Goal: Task Accomplishment & Management: Complete application form

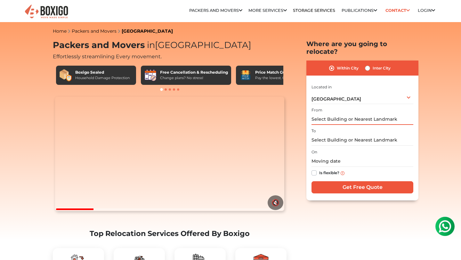
click at [345, 114] on input "text" at bounding box center [362, 119] width 102 height 11
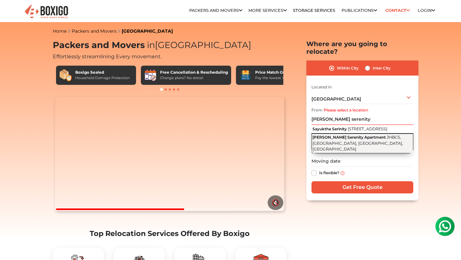
click at [355, 146] on span "JHBCS, [GEOGRAPHIC_DATA], [GEOGRAPHIC_DATA], [GEOGRAPHIC_DATA]" at bounding box center [357, 143] width 91 height 17
type input "[PERSON_NAME] Serenity Apartment, [GEOGRAPHIC_DATA], [GEOGRAPHIC_DATA], [GEOGRA…"
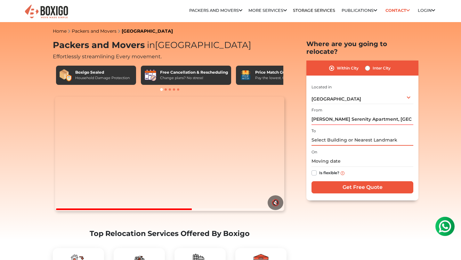
click at [338, 134] on input "text" at bounding box center [362, 139] width 102 height 11
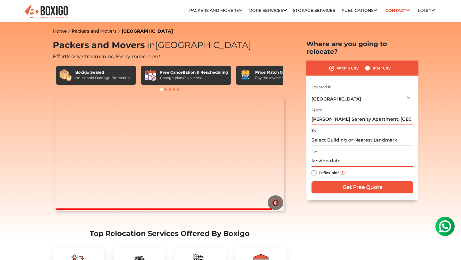
click at [325, 155] on input "text" at bounding box center [362, 160] width 102 height 11
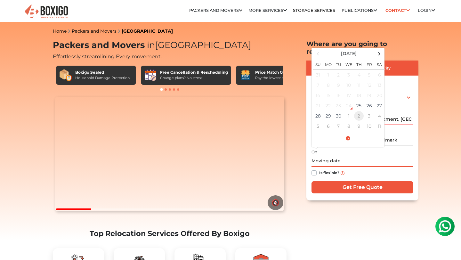
click at [358, 111] on td "2" at bounding box center [359, 116] width 10 height 10
click at [350, 69] on td "1" at bounding box center [348, 74] width 10 height 11
type input "[DATE] 12:00 AM"
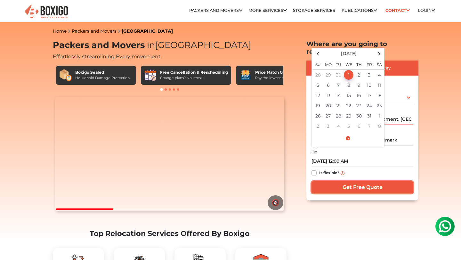
click at [375, 181] on input "Get Free Quote" at bounding box center [362, 187] width 102 height 12
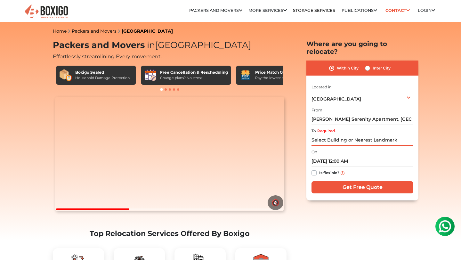
click at [387, 134] on input "Required." at bounding box center [362, 139] width 102 height 11
paste input "[STREET_ADDRESS]"
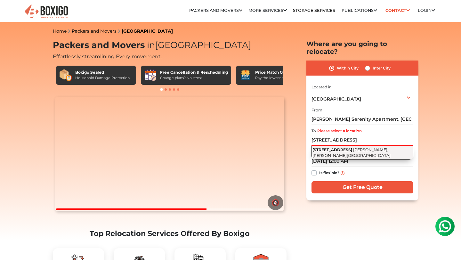
click at [364, 148] on span "[PERSON_NAME], [PERSON_NAME][GEOGRAPHIC_DATA]" at bounding box center [351, 152] width 78 height 11
type input "[STREET_ADDRESS]"
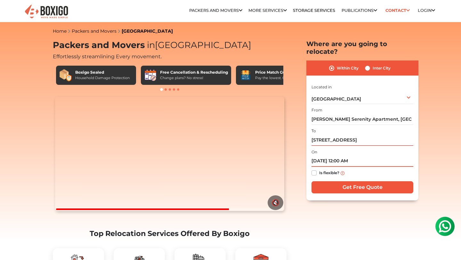
click at [340, 155] on input "[DATE] 12:00 AM" at bounding box center [362, 160] width 102 height 11
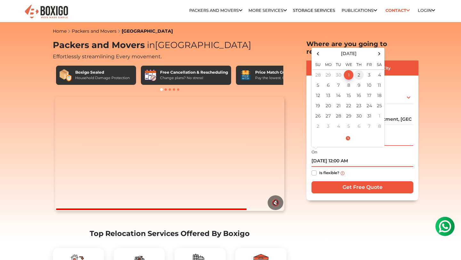
click at [358, 69] on td "2" at bounding box center [359, 74] width 10 height 11
type input "[DATE] 12:00 AM"
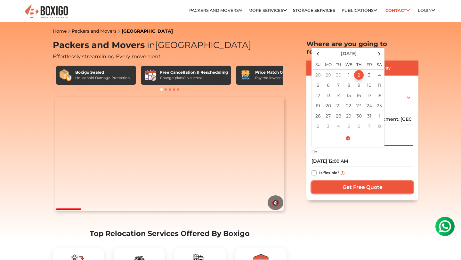
click at [355, 181] on input "Get Free Quote" at bounding box center [362, 187] width 102 height 12
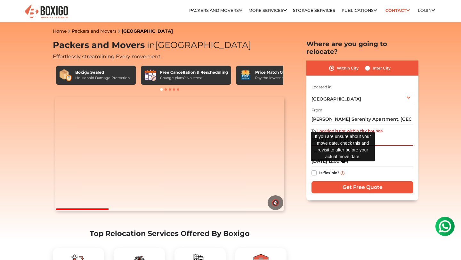
click at [342, 171] on img at bounding box center [342, 173] width 4 height 4
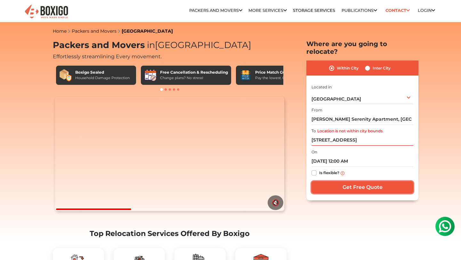
click at [356, 181] on input "Get Free Quote" at bounding box center [362, 187] width 102 height 12
click at [372, 64] on label "Inter City" at bounding box center [381, 68] width 18 height 8
click at [366, 64] on input "Inter City" at bounding box center [367, 67] width 5 height 6
radio input "true"
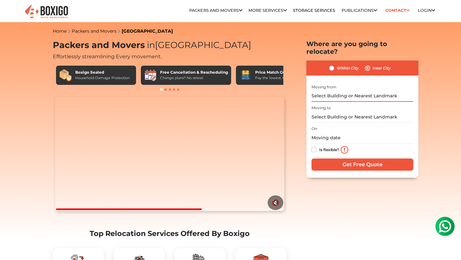
click at [330, 91] on input "text" at bounding box center [362, 96] width 102 height 11
